Goal: Book appointment/travel/reservation

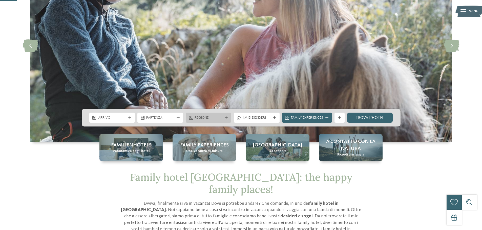
click at [218, 116] on span "Regione" at bounding box center [209, 118] width 28 height 5
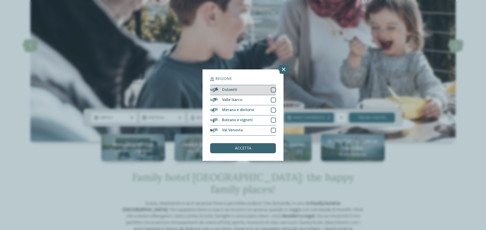
click at [271, 91] on div at bounding box center [273, 90] width 5 height 5
click at [232, 150] on div "accetta" at bounding box center [243, 148] width 66 height 10
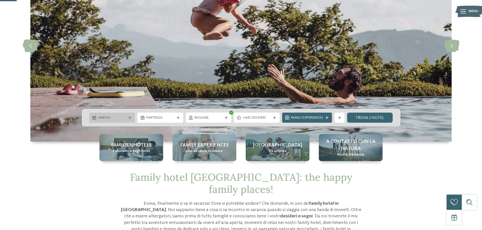
click at [111, 116] on span "Arrivo" at bounding box center [112, 118] width 28 height 5
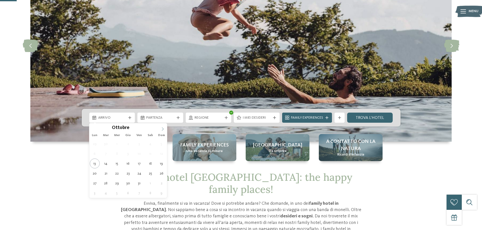
click at [160, 128] on span at bounding box center [162, 127] width 9 height 9
type input "****"
click at [160, 128] on span at bounding box center [162, 127] width 9 height 9
type div "[DATE]"
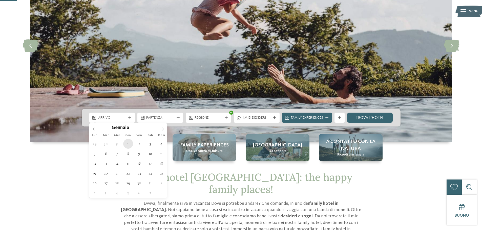
type input "****"
drag, startPoint x: 126, startPoint y: 143, endPoint x: 128, endPoint y: 142, distance: 2.6
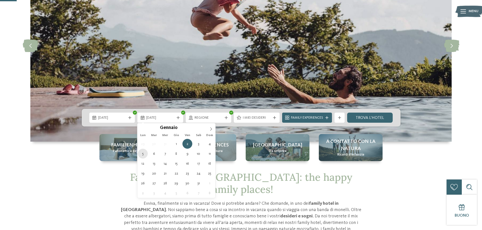
type div "[DATE]"
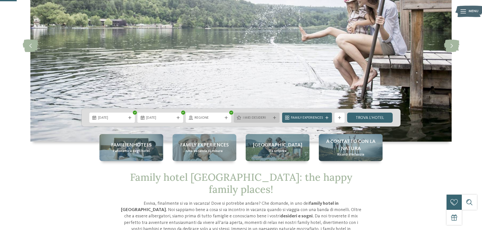
click at [249, 118] on span "I miei desideri" at bounding box center [257, 118] width 28 height 5
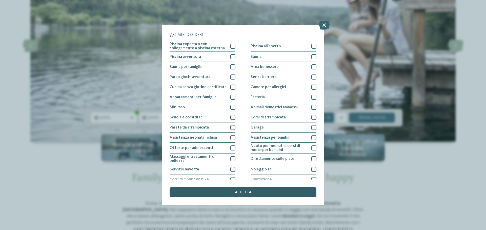
click at [271, 194] on div "accetta" at bounding box center [242, 192] width 147 height 10
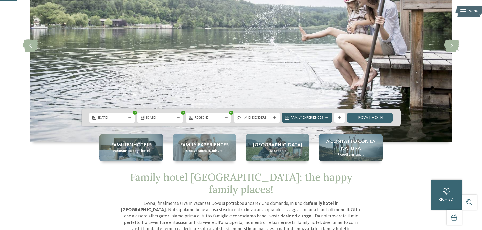
click at [306, 118] on span "Family Experiences" at bounding box center [307, 118] width 32 height 5
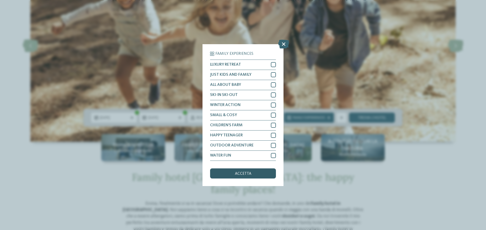
click at [243, 173] on span "accetta" at bounding box center [243, 174] width 16 height 4
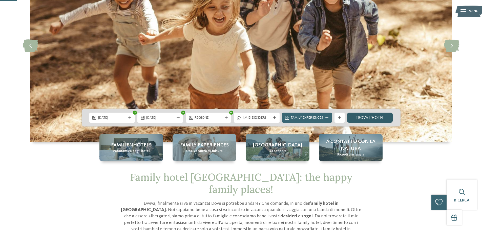
click at [367, 119] on link "trova l’hotel" at bounding box center [370, 118] width 46 height 10
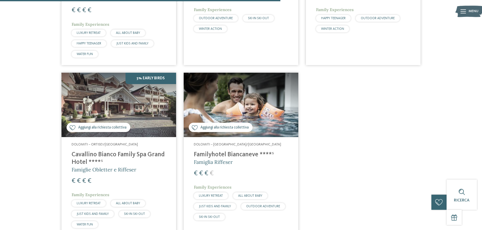
scroll to position [469, 0]
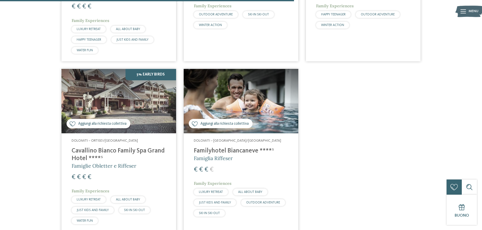
click at [248, 102] on img at bounding box center [241, 101] width 115 height 65
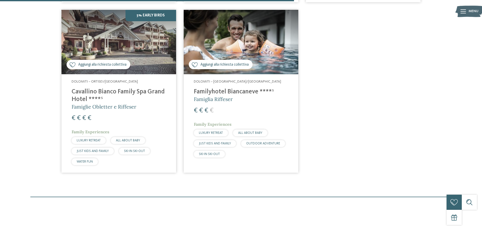
scroll to position [621, 0]
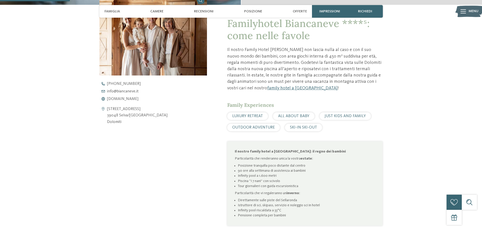
scroll to position [202, 0]
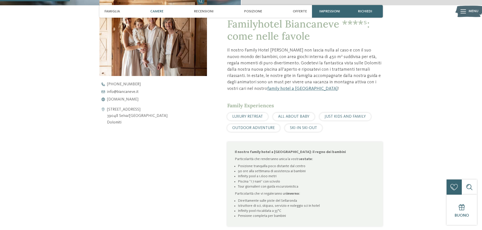
click at [156, 12] on span "Camere" at bounding box center [156, 11] width 13 height 4
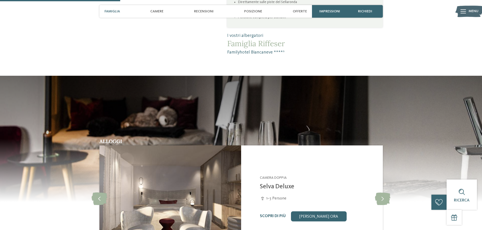
scroll to position [348, 0]
